Goal: Obtain resource: Obtain resource

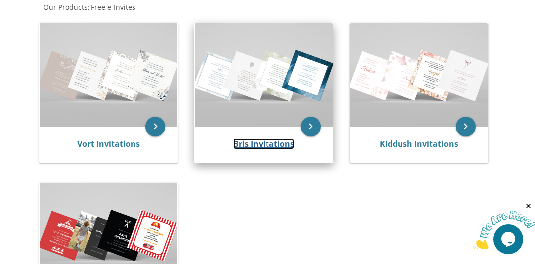
click at [253, 144] on link "Bris Invitations" at bounding box center [263, 143] width 61 height 11
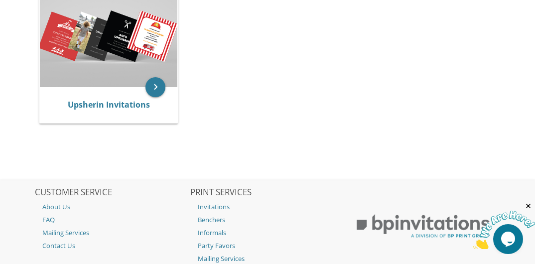
scroll to position [321, 0]
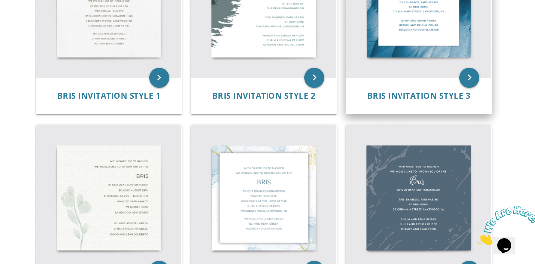
scroll to position [299, 0]
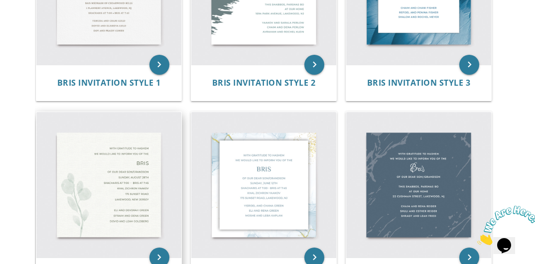
click at [131, 171] on img at bounding box center [108, 184] width 145 height 145
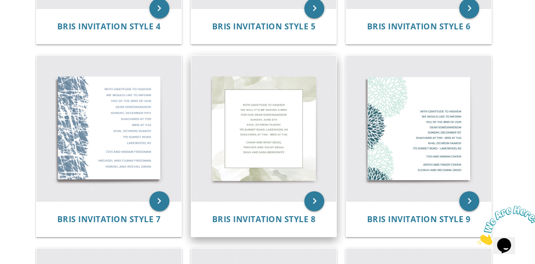
scroll to position [803, 0]
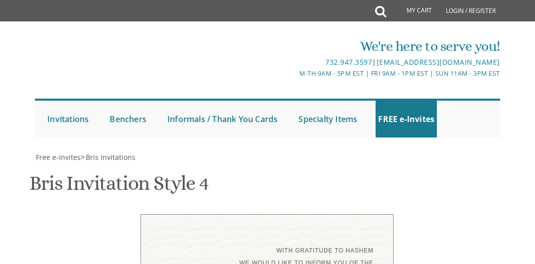
scroll to position [149, 0]
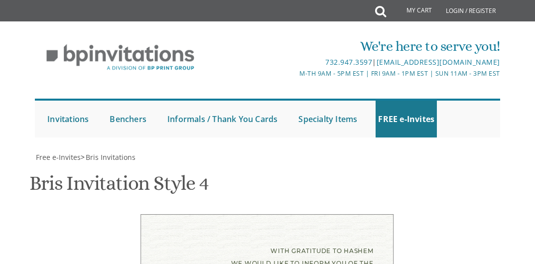
click at [239, 245] on div "With gratitude to Hashem We would like to inform you of the" at bounding box center [267, 257] width 212 height 25
drag, startPoint x: 242, startPoint y: 65, endPoint x: 231, endPoint y: 65, distance: 11.5
click at [231, 245] on div "With gratitude to Hashem We would like to inform you of the" at bounding box center [267, 257] width 212 height 25
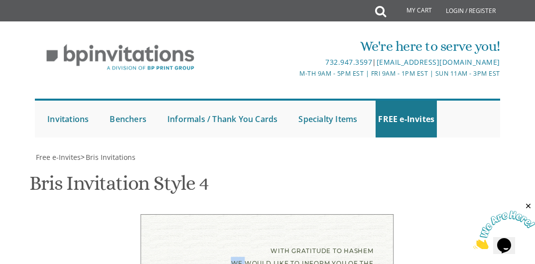
scroll to position [448, 0]
drag, startPoint x: 217, startPoint y: 99, endPoint x: 227, endPoint y: 103, distance: 11.2
type textarea "With gratitude to Hashem We would like to inform you of the"
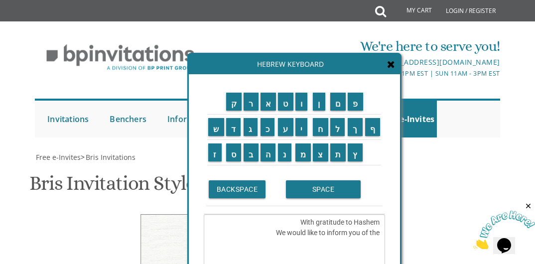
click at [389, 62] on icon at bounding box center [391, 64] width 8 height 10
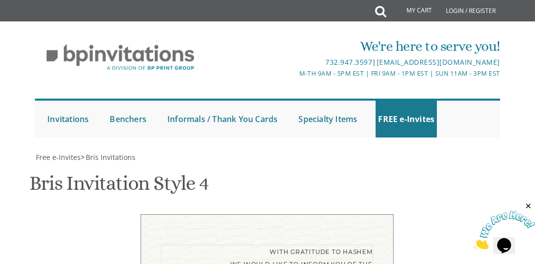
type textarea "With gratitude to Hashem I would like to invite you to the"
type textarea "B"
type textarea "[PERSON_NAME]"
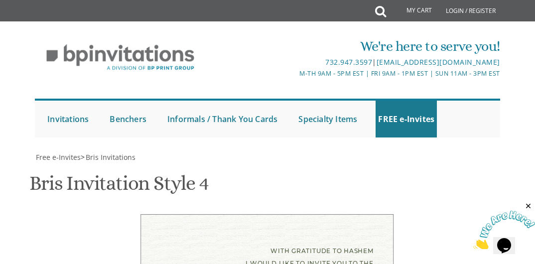
drag, startPoint x: 276, startPoint y: 162, endPoint x: 208, endPoint y: 162, distance: 68.7
type textarea "In honor of my Ohel Sarala couple's baby Shabbos Parshas Ki [PERSON_NAME] Shach…"
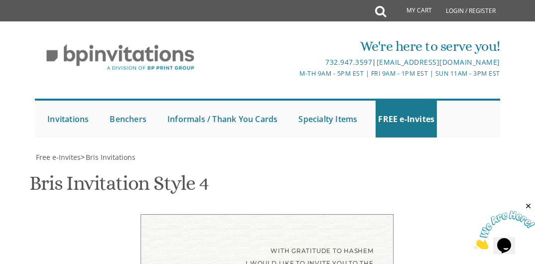
scroll to position [498, 0]
drag, startPoint x: 288, startPoint y: 202, endPoint x: 205, endPoint y: 179, distance: 86.3
type textarea "R"
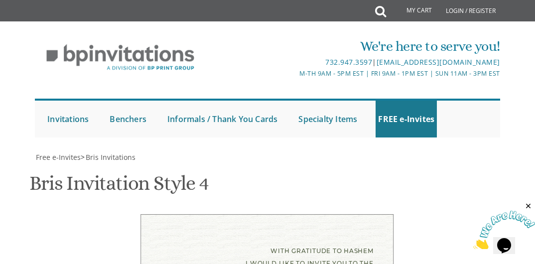
scroll to position [460, 0]
drag, startPoint x: 301, startPoint y: 124, endPoint x: 207, endPoint y: 120, distance: 94.7
drag, startPoint x: 261, startPoint y: 133, endPoint x: 203, endPoint y: 132, distance: 57.3
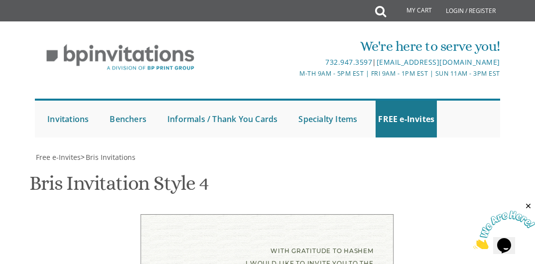
drag, startPoint x: 260, startPoint y: 144, endPoint x: 207, endPoint y: 143, distance: 52.8
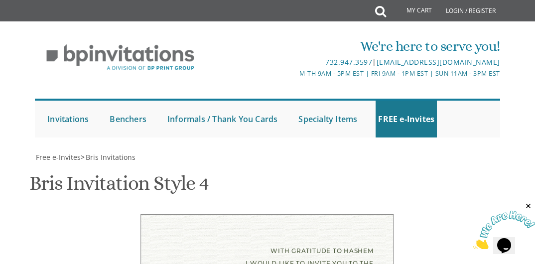
scroll to position [211, 0]
drag, startPoint x: 253, startPoint y: 122, endPoint x: 277, endPoint y: 125, distance: 24.0
drag, startPoint x: 245, startPoint y: 122, endPoint x: 205, endPoint y: 121, distance: 39.9
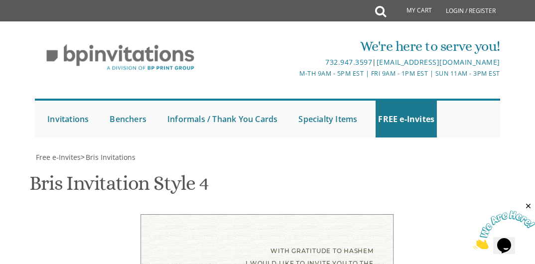
type textarea "In honor of my [PERSON_NAME] couple's Baby Boy Shabbos Parshas Ki [PERSON_NAME]…"
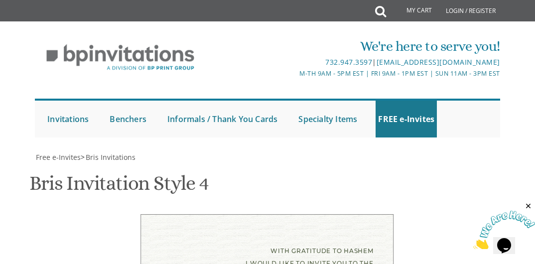
scroll to position [648, 0]
drag, startPoint x: 209, startPoint y: 101, endPoint x: 345, endPoint y: 55, distance: 143.7
type input "[EMAIL_ADDRESS][DOMAIN_NAME]"
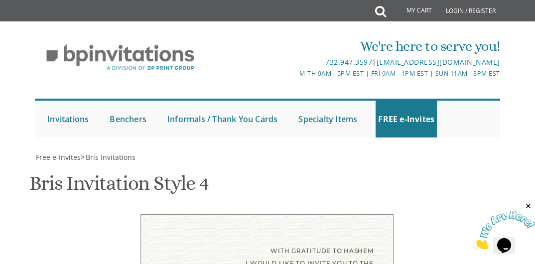
drag, startPoint x: 193, startPoint y: 56, endPoint x: 249, endPoint y: 51, distance: 56.0
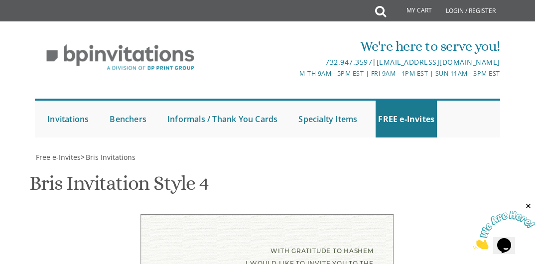
drag, startPoint x: 244, startPoint y: 182, endPoint x: 202, endPoint y: 181, distance: 41.4
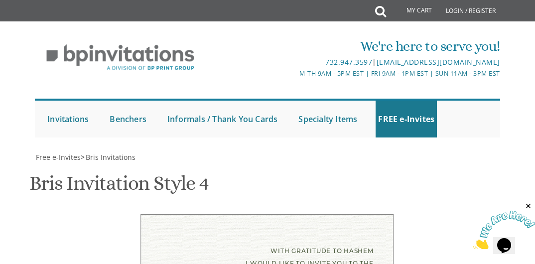
type textarea "In honor of my [PERSON_NAME] couple's Baby Boy Shabbos Parshas Ki [PERSON_NAME]…"
